Goal: Information Seeking & Learning: Learn about a topic

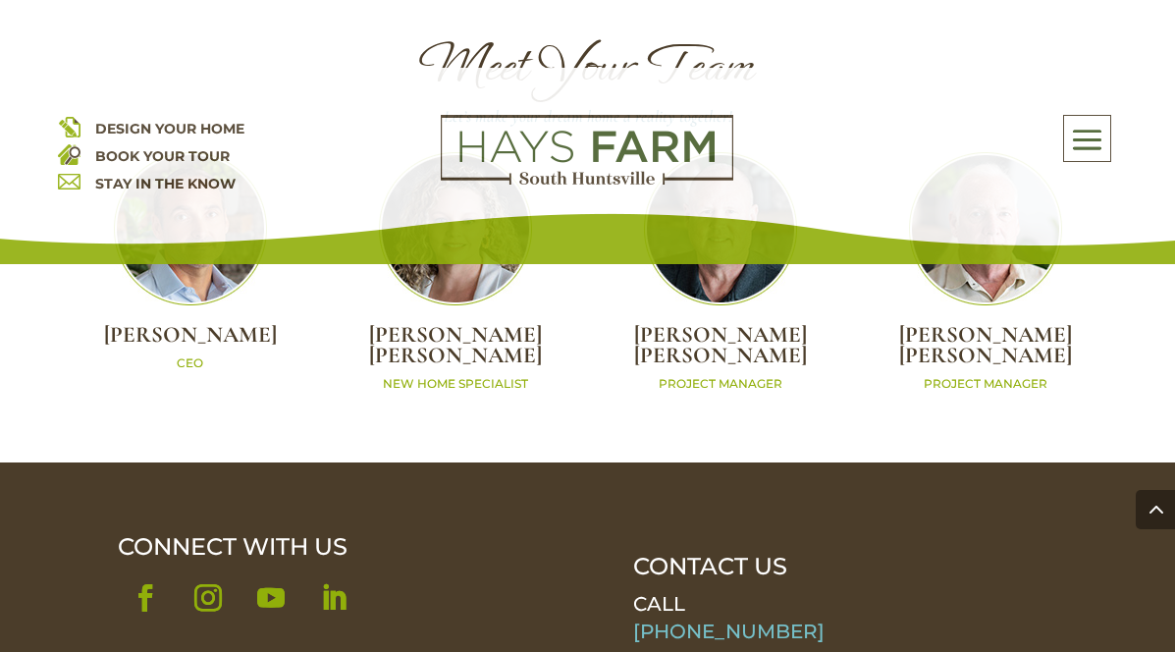
scroll to position [5699, 0]
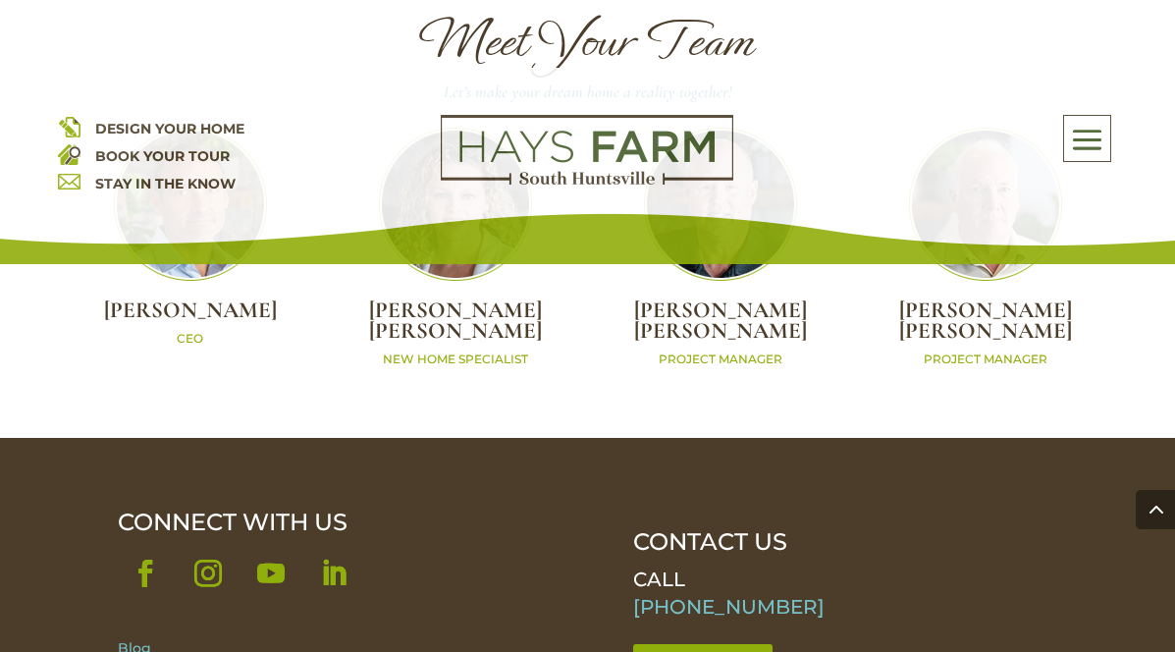
click at [123, 639] on link "Blog" at bounding box center [134, 648] width 33 height 18
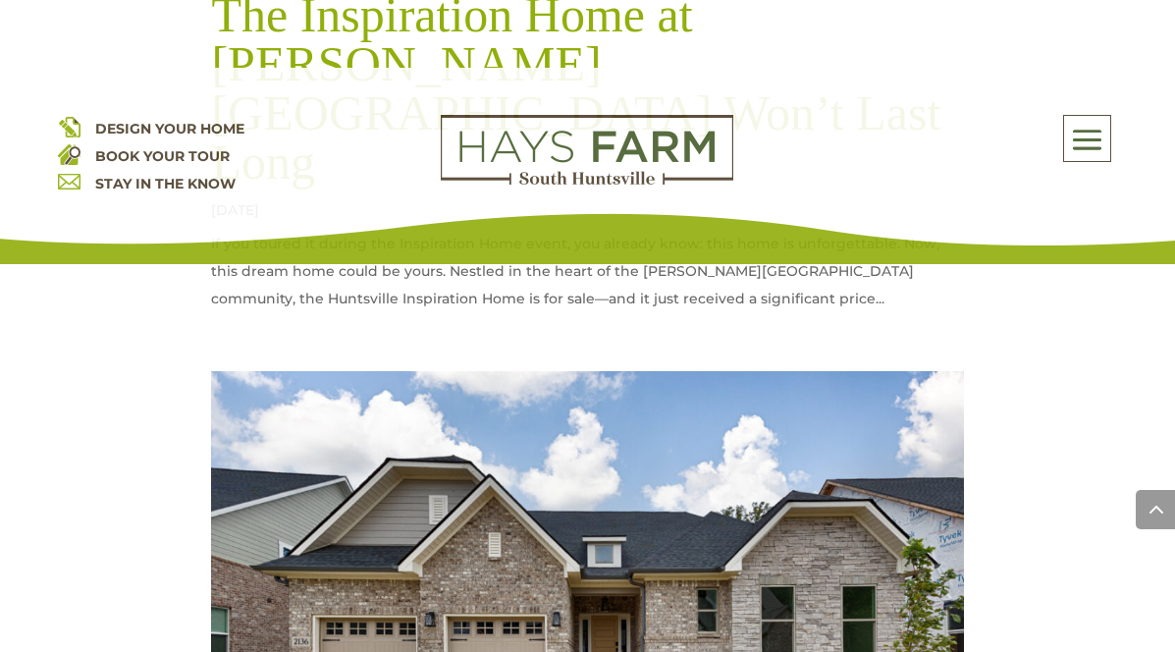
scroll to position [3256, 0]
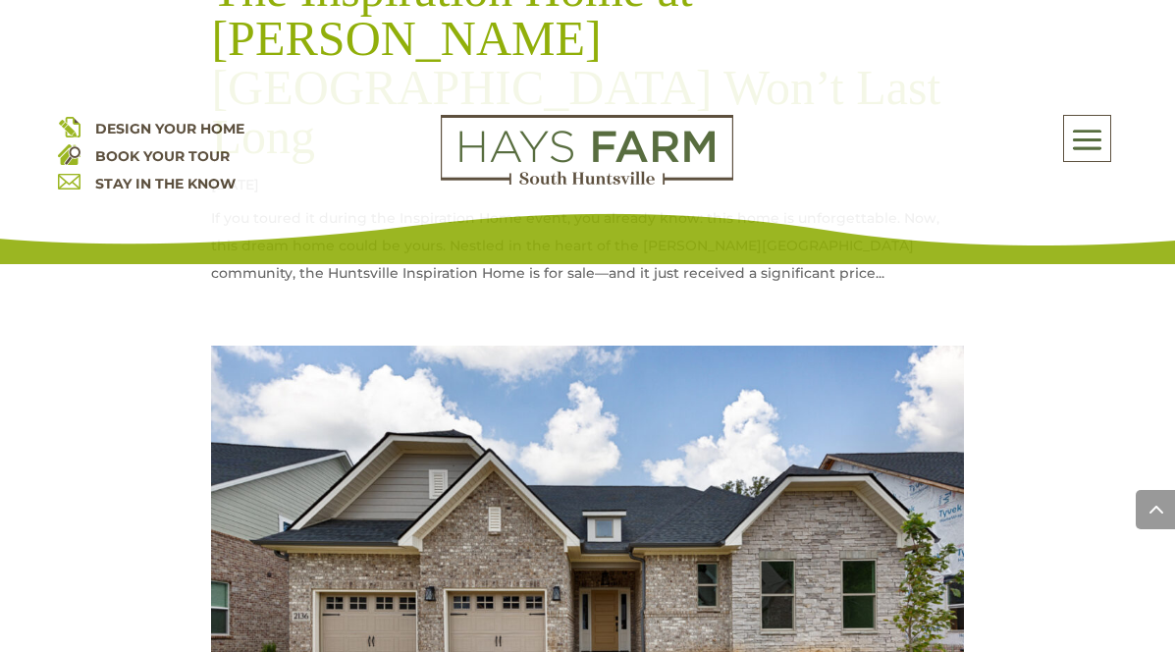
click at [837, 434] on img at bounding box center [587, 580] width 752 height 470
